Goal: Task Accomplishment & Management: Use online tool/utility

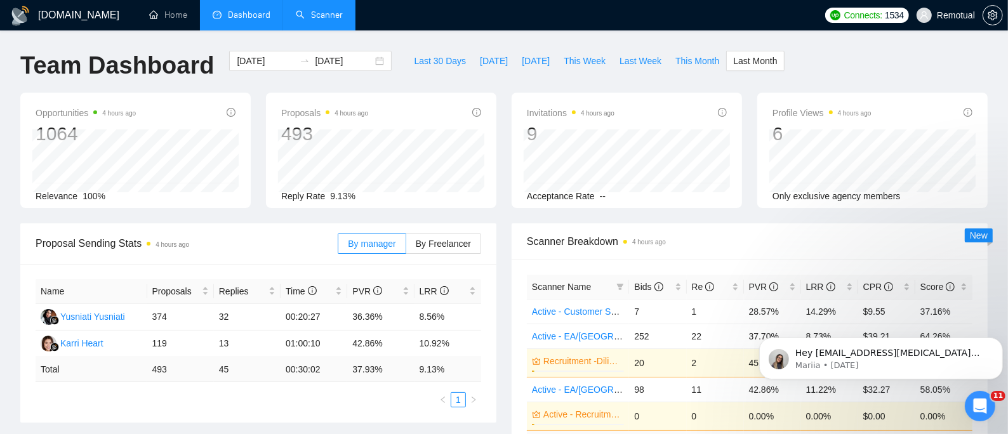
click at [322, 10] on link "Scanner" at bounding box center [319, 15] width 47 height 11
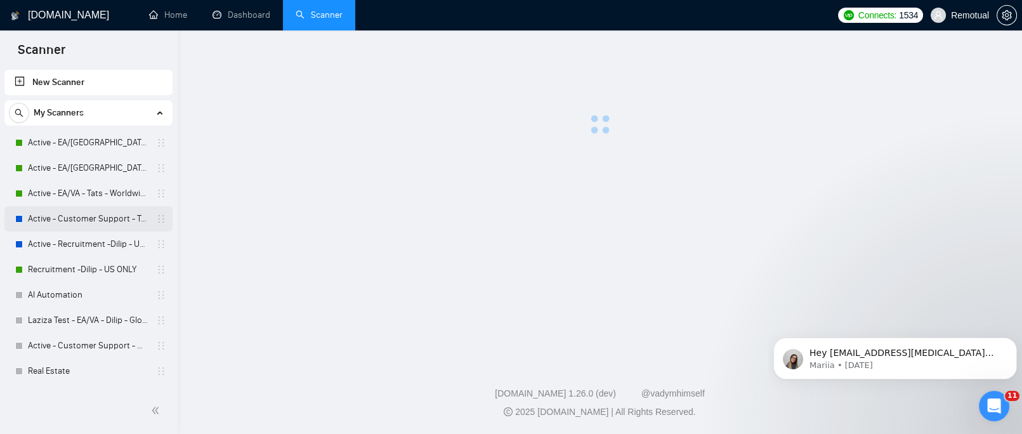
click at [83, 218] on link "Active - Customer Support - Tats - U.S" at bounding box center [88, 218] width 121 height 25
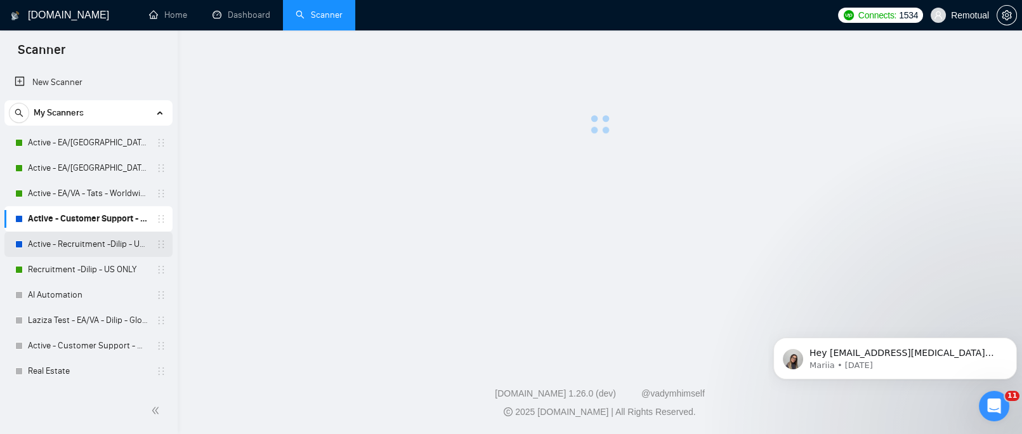
click at [93, 246] on link "Active - Recruitment -Dilip - US General" at bounding box center [88, 244] width 121 height 25
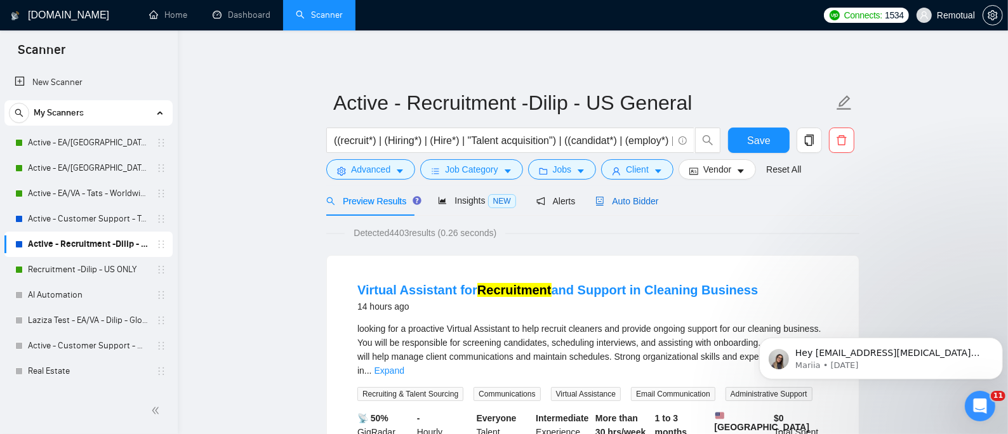
click at [633, 199] on span "Auto Bidder" at bounding box center [626, 201] width 63 height 10
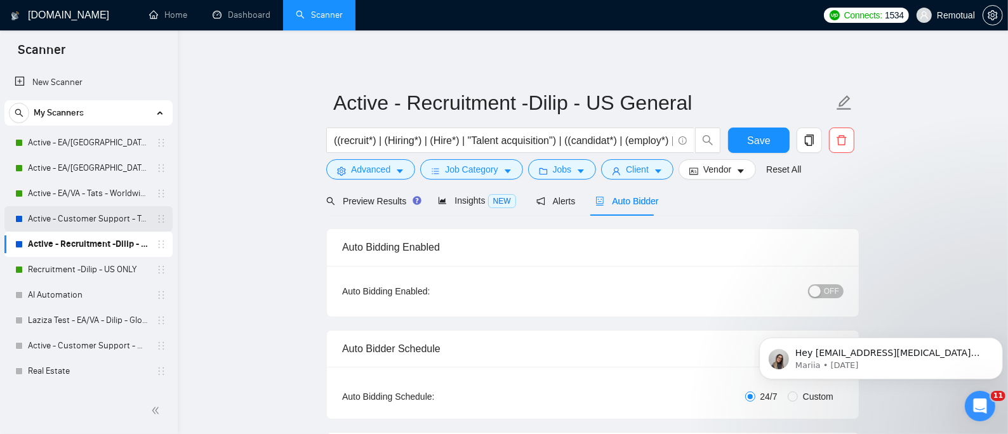
click at [80, 216] on link "Active - Customer Support - Tats - U.S" at bounding box center [88, 218] width 121 height 25
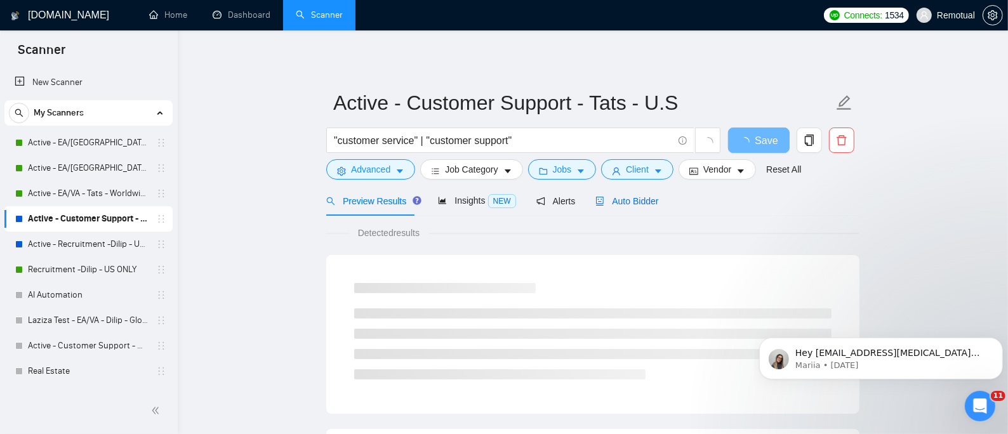
click at [629, 202] on span "Auto Bidder" at bounding box center [626, 201] width 63 height 10
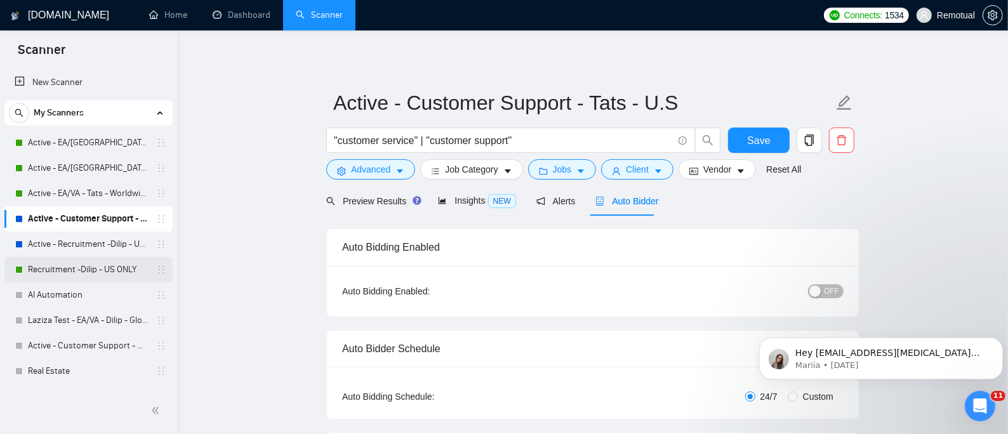
click at [88, 271] on link "Recruitment -Dilip - US ONLY" at bounding box center [88, 269] width 121 height 25
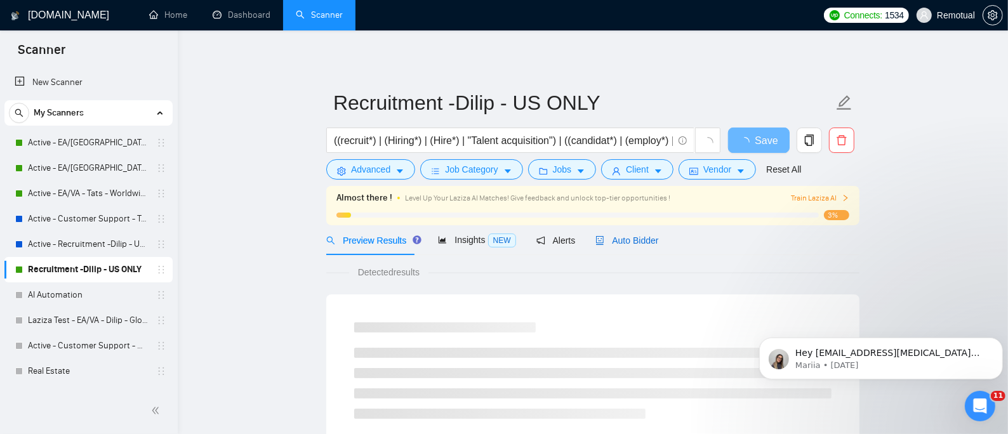
click at [641, 243] on span "Auto Bidder" at bounding box center [626, 240] width 63 height 10
